Goal: Navigation & Orientation: Find specific page/section

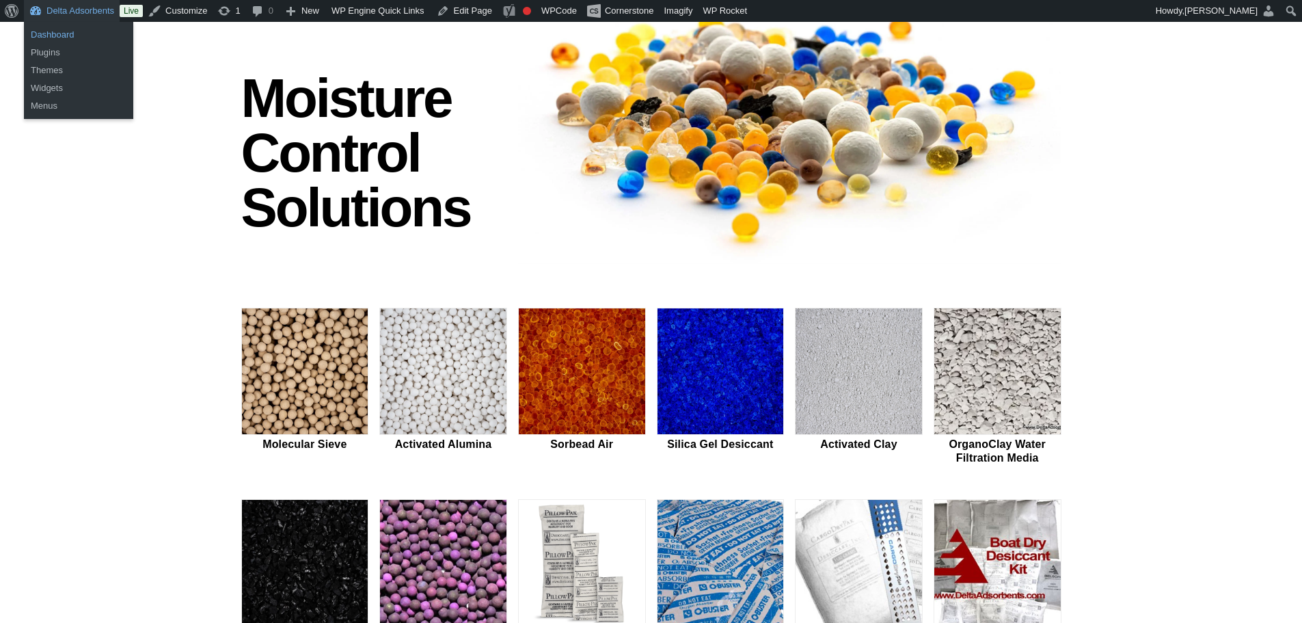
click at [64, 36] on link "Dashboard" at bounding box center [78, 35] width 109 height 18
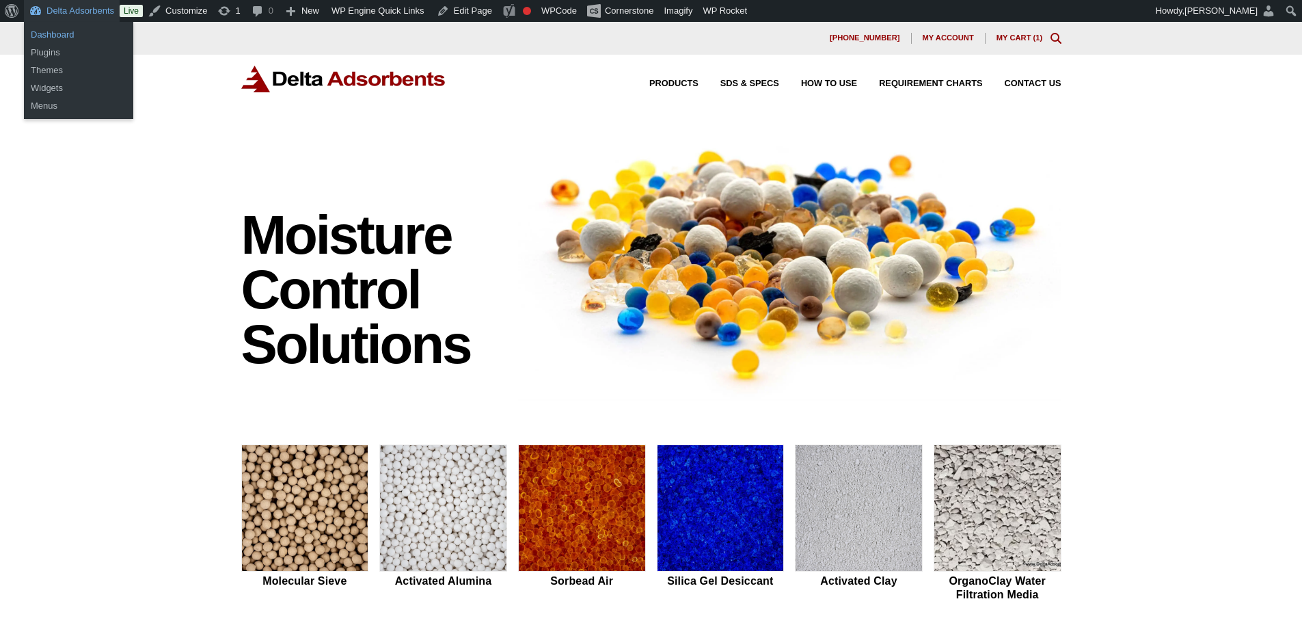
click at [54, 35] on link "Dashboard" at bounding box center [78, 35] width 109 height 18
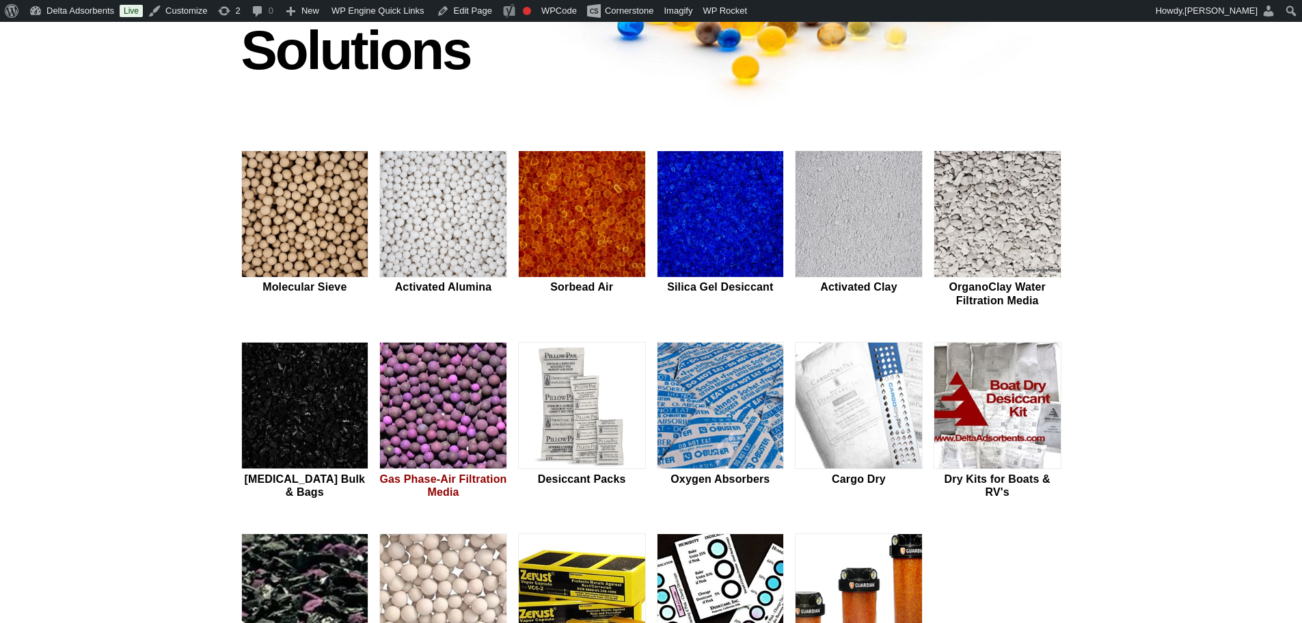
scroll to position [410, 0]
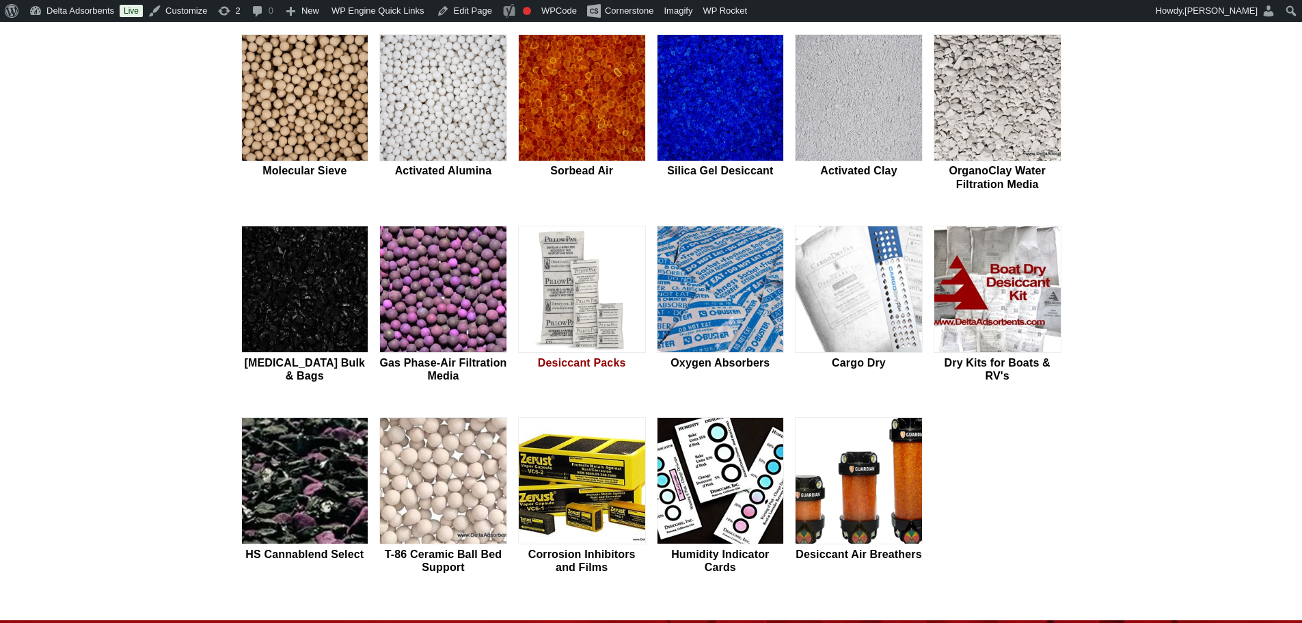
click at [604, 295] on img at bounding box center [582, 289] width 126 height 127
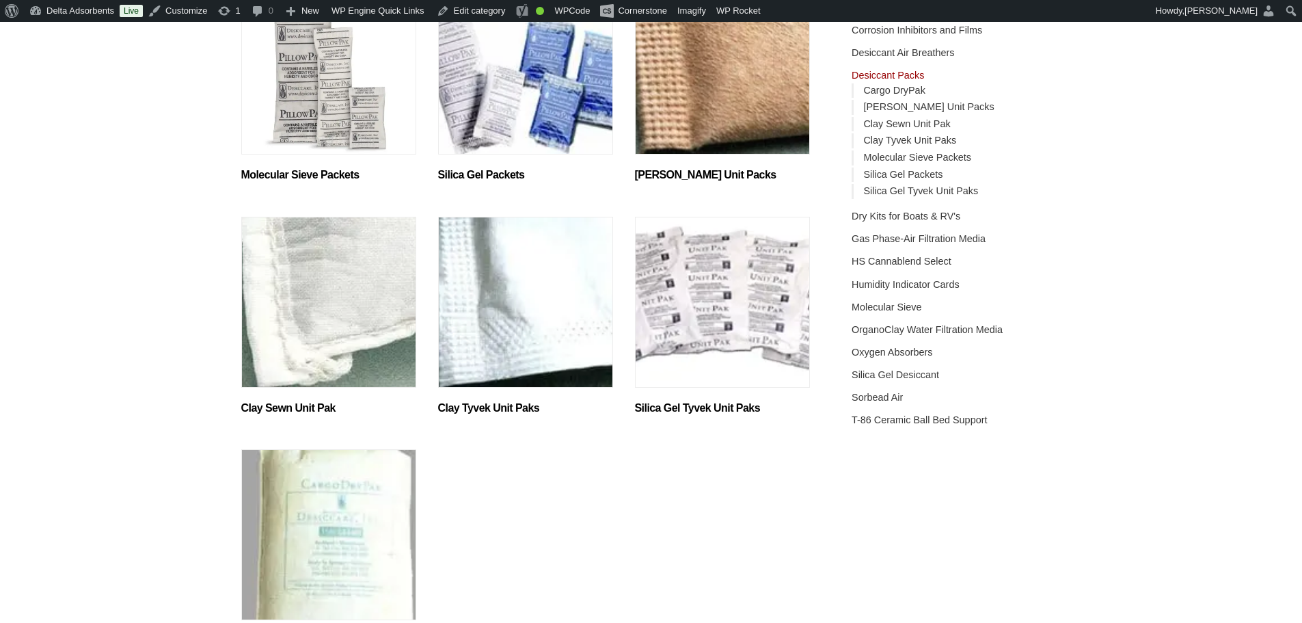
scroll to position [273, 0]
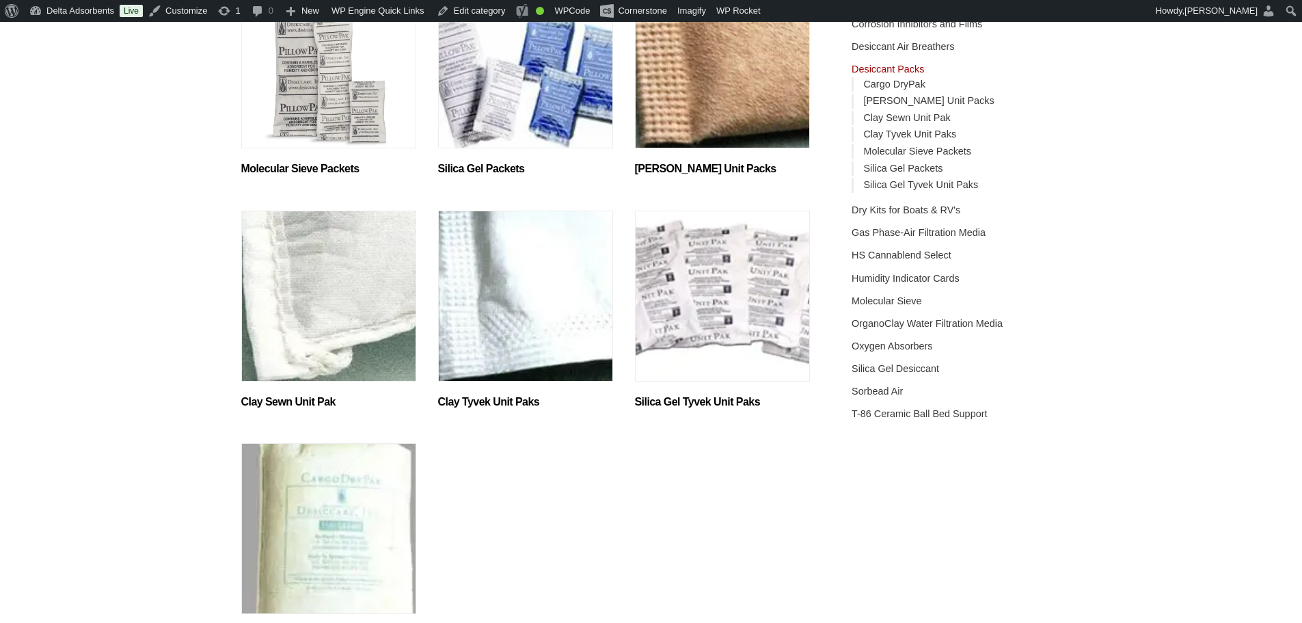
click at [679, 303] on img "Visit product category Silica Gel Tyvek Unit Paks" at bounding box center [722, 296] width 175 height 171
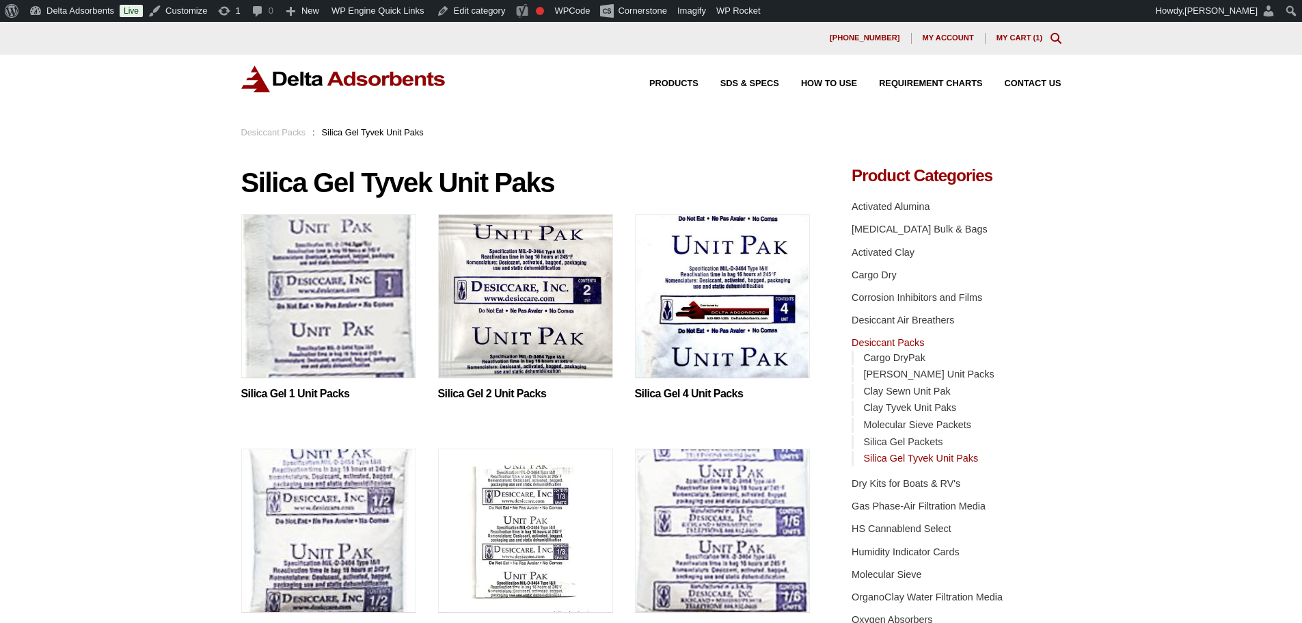
click at [293, 327] on img at bounding box center [328, 299] width 175 height 171
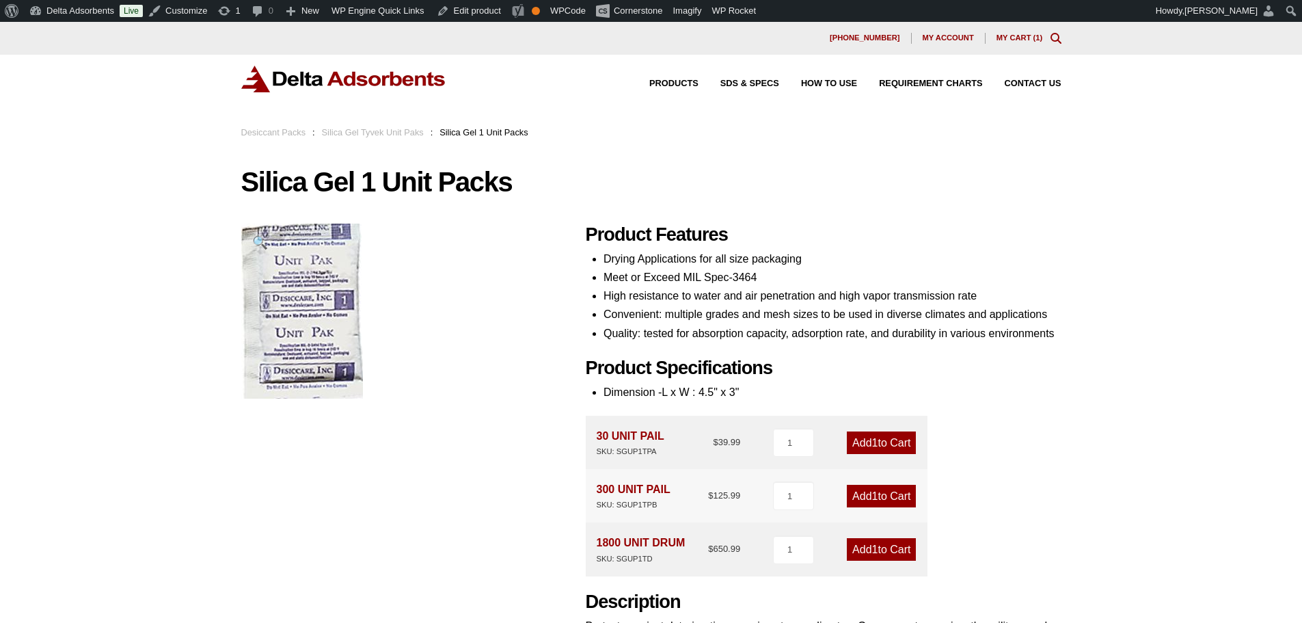
click at [295, 68] on img at bounding box center [343, 79] width 205 height 27
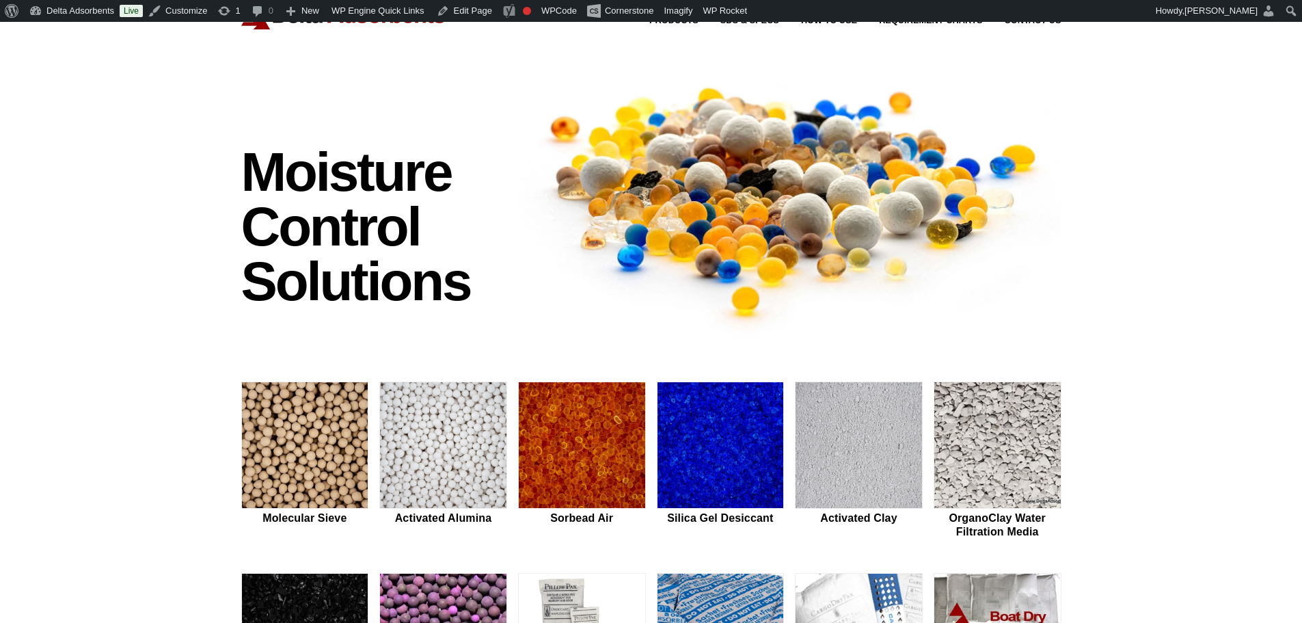
scroll to position [46, 0]
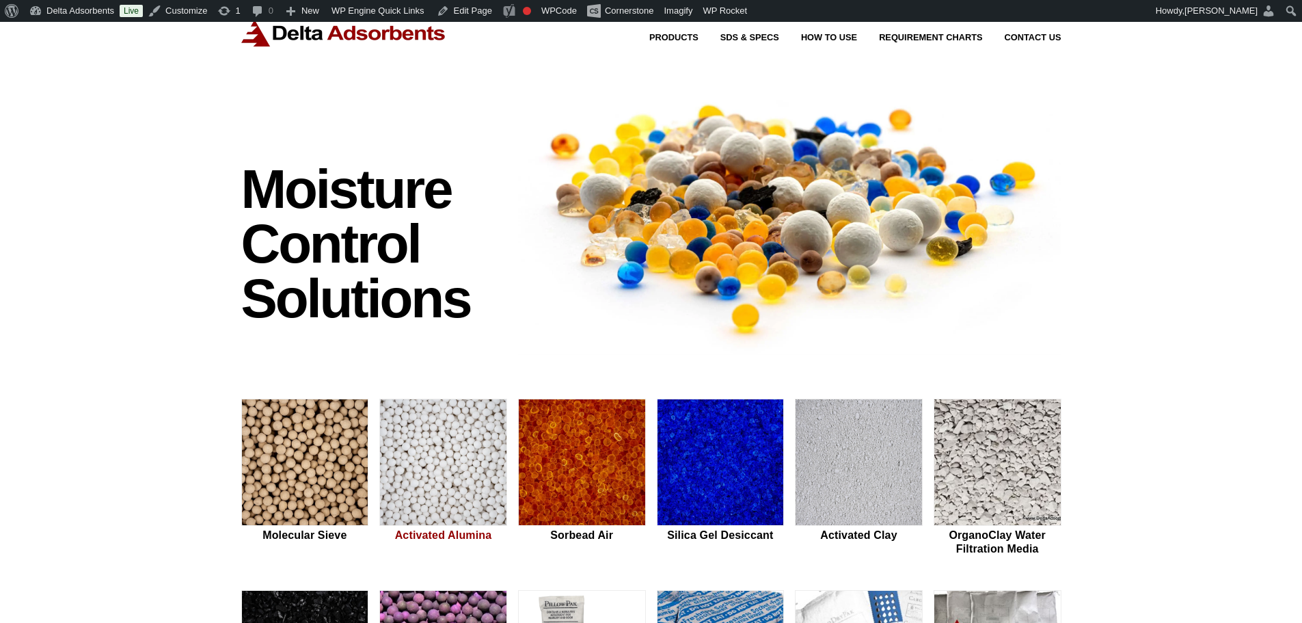
click at [445, 494] on img at bounding box center [443, 462] width 126 height 127
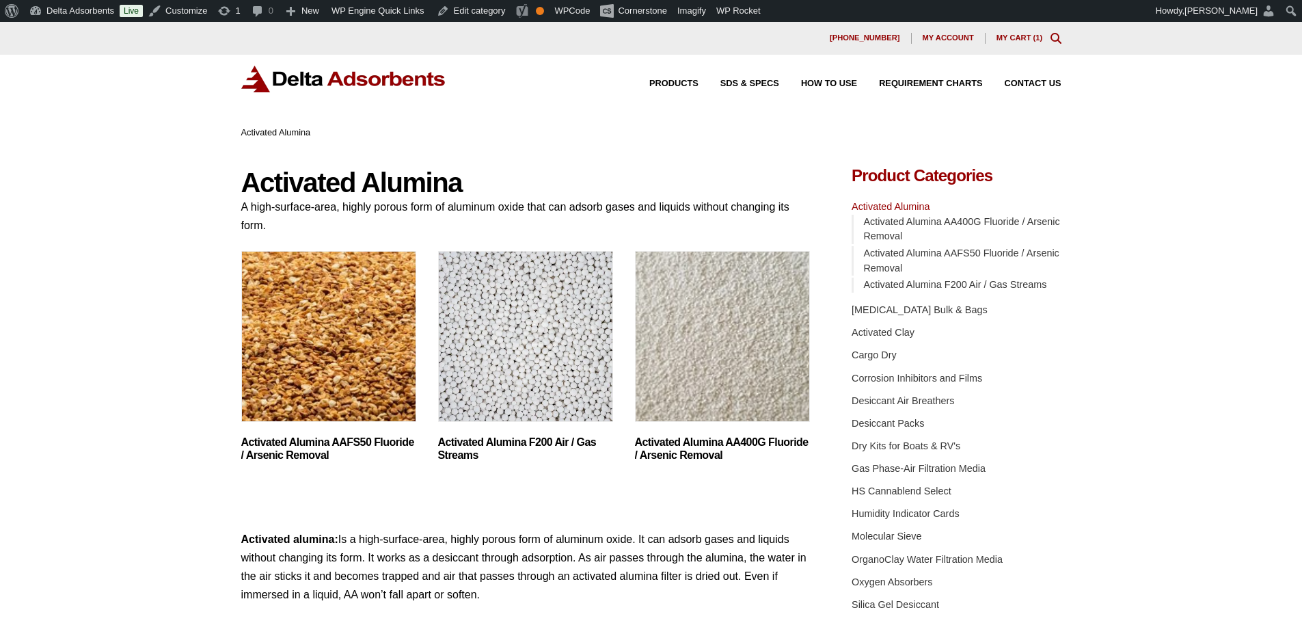
click at [388, 83] on img at bounding box center [343, 79] width 205 height 27
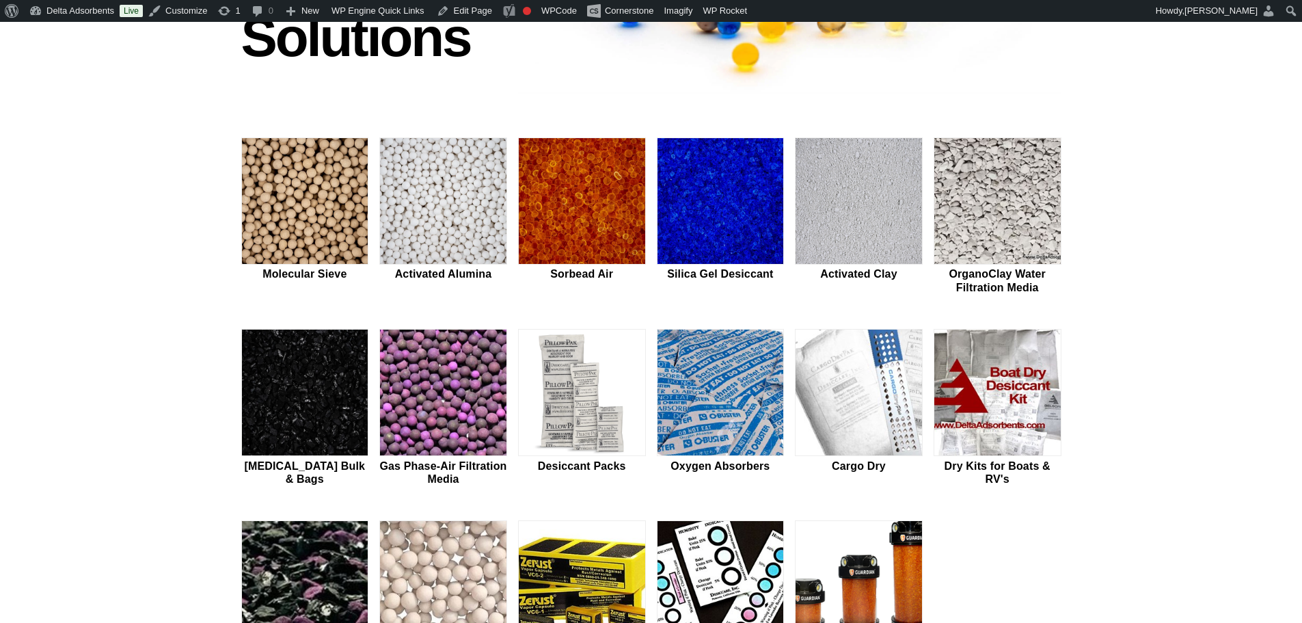
scroll to position [319, 0]
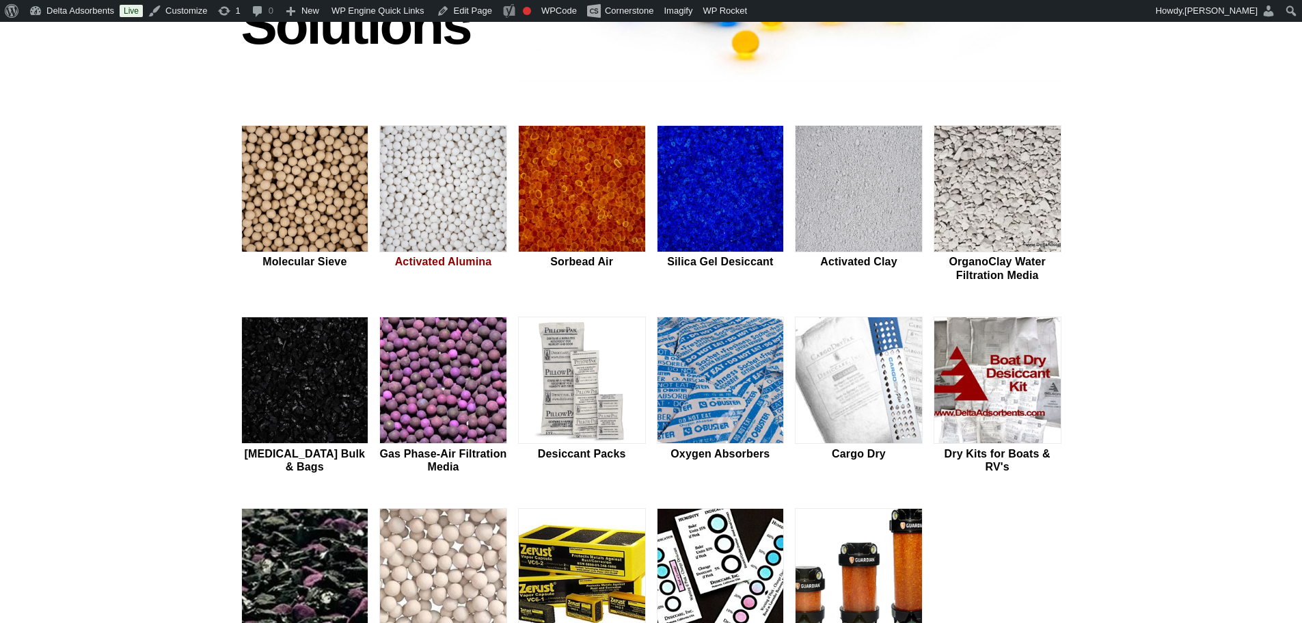
click at [422, 215] on img at bounding box center [443, 189] width 126 height 127
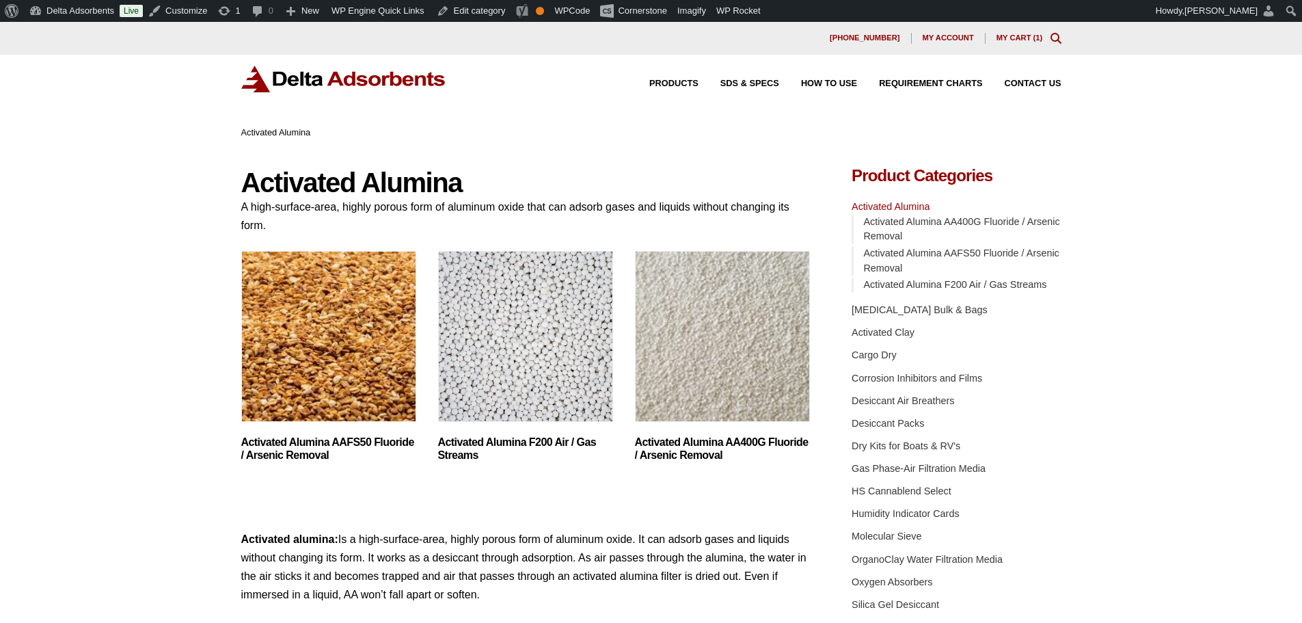
click at [666, 333] on img "Visit product category Activated Alumina AA400G Fluoride / Arsenic Removal" at bounding box center [722, 336] width 175 height 171
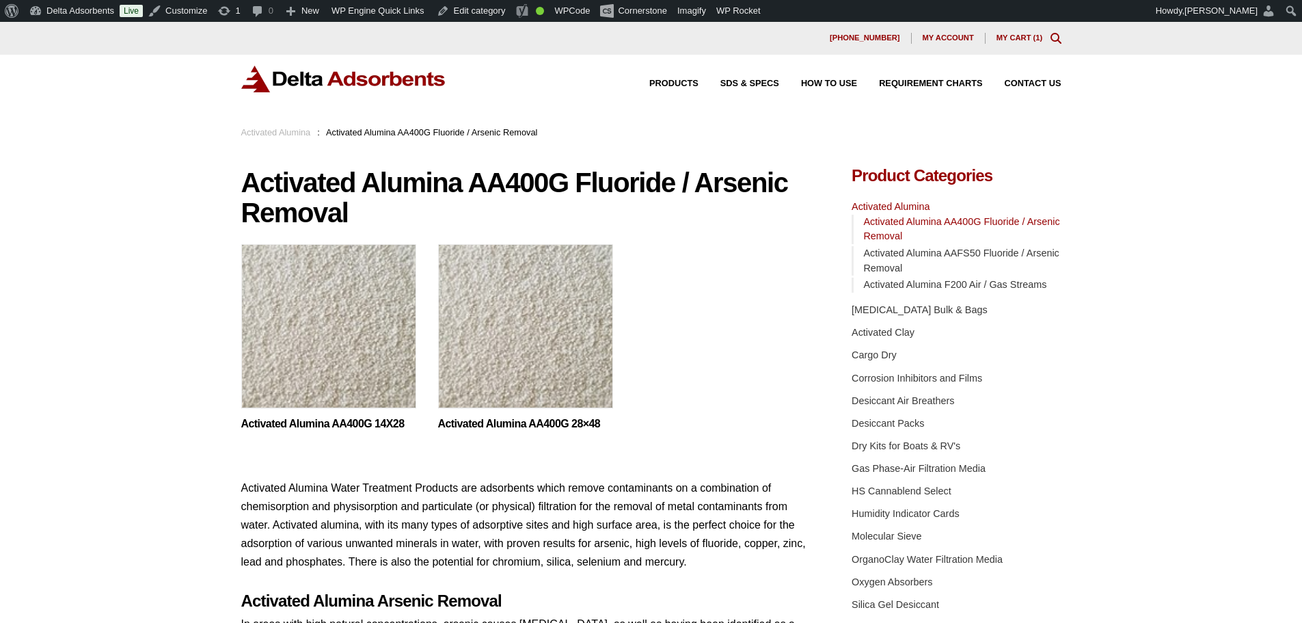
click at [392, 83] on img at bounding box center [343, 79] width 205 height 27
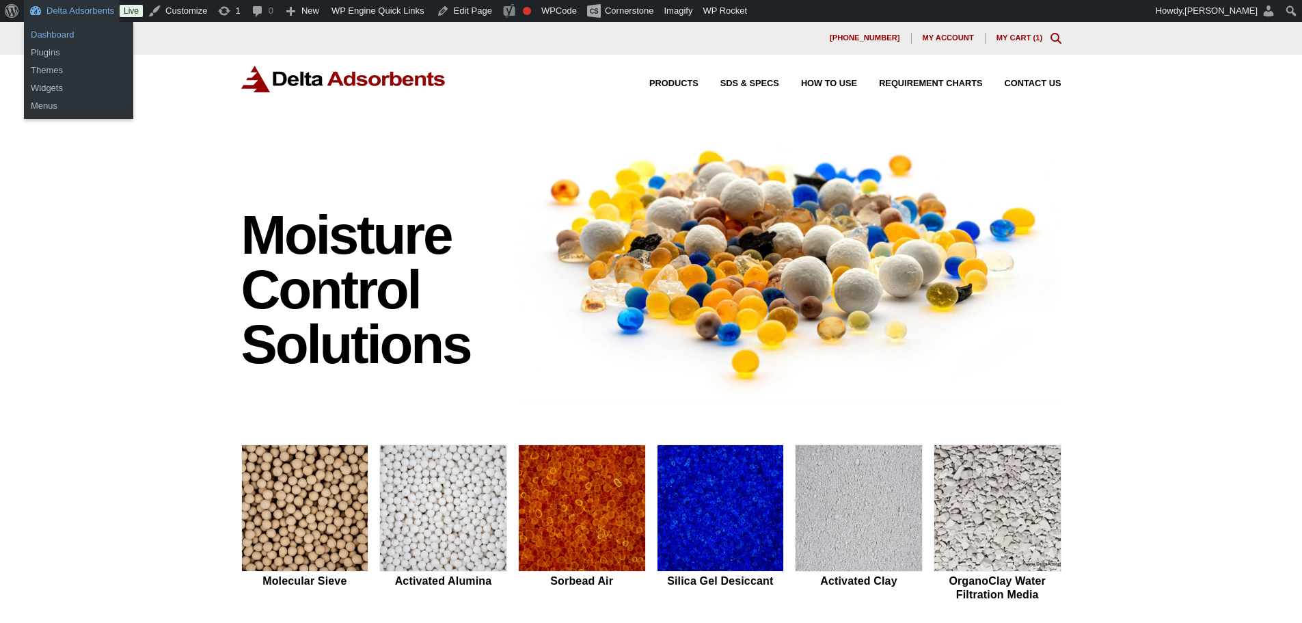
click at [58, 36] on link "Dashboard" at bounding box center [78, 35] width 109 height 18
click at [57, 36] on link "Dashboard" at bounding box center [78, 35] width 109 height 18
click at [64, 28] on link "Dashboard" at bounding box center [78, 35] width 109 height 18
